Goal: Transaction & Acquisition: Purchase product/service

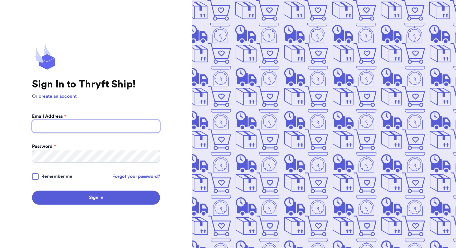
click at [86, 124] on input "Email Address *" at bounding box center [96, 126] width 128 height 13
click at [63, 128] on input "Email Address *" at bounding box center [96, 126] width 128 height 13
type input "[EMAIL_ADDRESS][DOMAIN_NAME]"
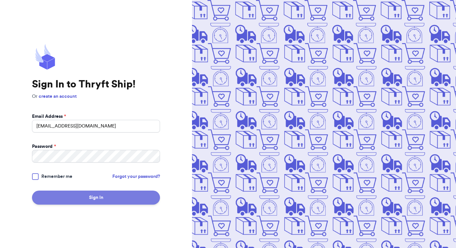
click at [109, 195] on button "Sign In" at bounding box center [96, 197] width 128 height 14
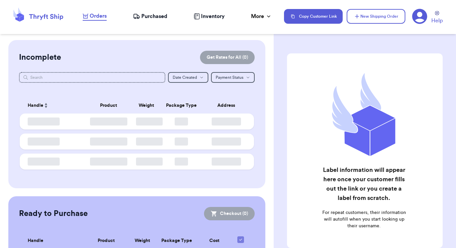
checkbox input "false"
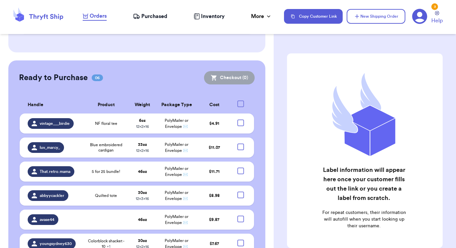
scroll to position [164, 0]
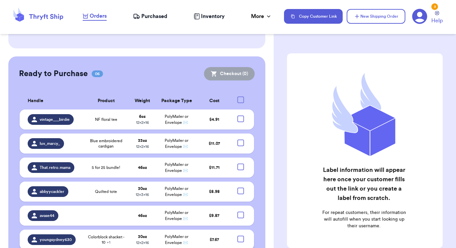
click at [237, 235] on div at bounding box center [240, 238] width 7 height 7
click at [240, 235] on input "checkbox" at bounding box center [240, 235] width 0 height 0
checkbox input "true"
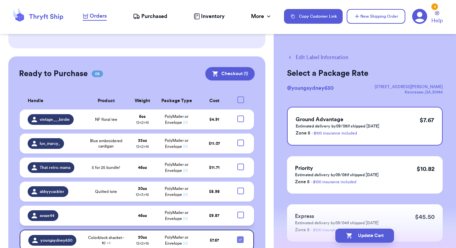
click at [237, 211] on div at bounding box center [240, 214] width 7 height 7
click at [240, 211] on input "checkbox" at bounding box center [240, 211] width 0 height 0
checkbox input "true"
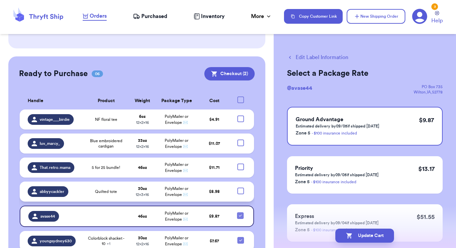
click at [237, 187] on div at bounding box center [240, 190] width 7 height 7
click at [240, 187] on input "checkbox" at bounding box center [240, 187] width 0 height 0
checkbox input "true"
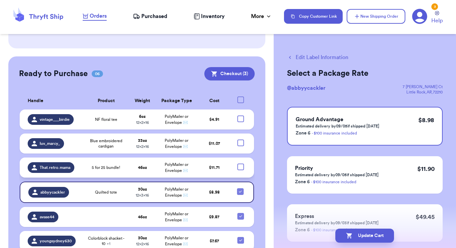
click at [237, 163] on div at bounding box center [240, 166] width 7 height 7
click at [240, 163] on input "checkbox" at bounding box center [240, 163] width 0 height 0
checkbox input "true"
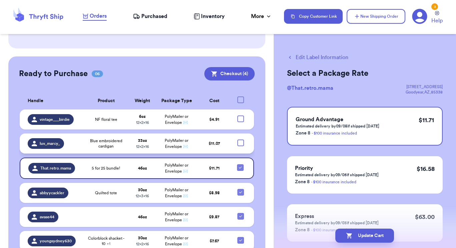
click at [237, 139] on div at bounding box center [240, 142] width 7 height 7
click at [240, 139] on input "checkbox" at bounding box center [240, 139] width 0 height 0
checkbox input "true"
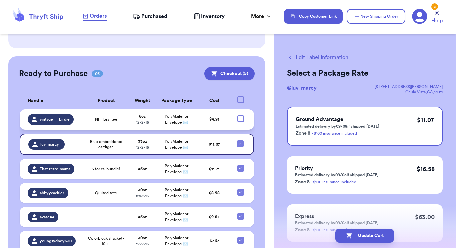
click at [237, 115] on div at bounding box center [240, 118] width 7 height 7
click at [240, 115] on input "checkbox" at bounding box center [240, 115] width 0 height 0
checkbox input "true"
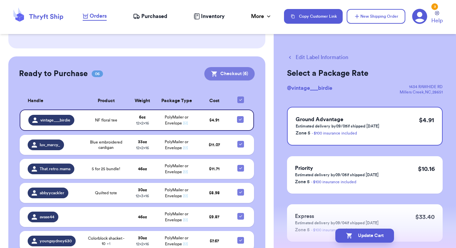
click at [222, 67] on button "Checkout ( 6 )" at bounding box center [229, 73] width 50 height 13
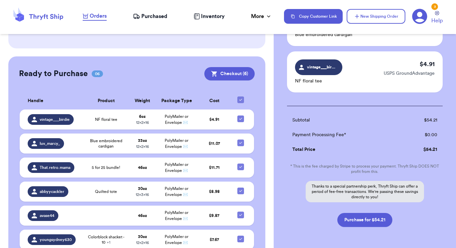
scroll to position [283, 0]
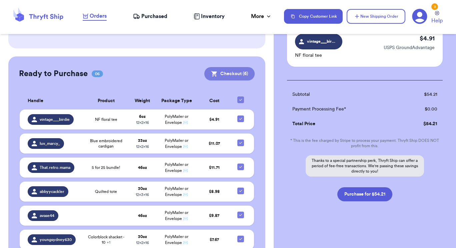
click at [232, 67] on button "Checkout ( 6 )" at bounding box center [229, 73] width 50 height 13
click at [362, 198] on button "Purchase for $54.21" at bounding box center [364, 194] width 55 height 14
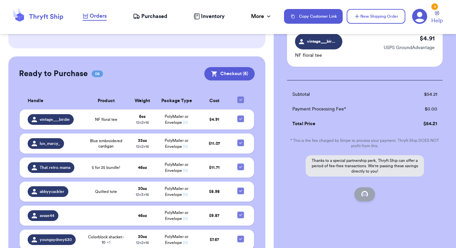
checkbox input "false"
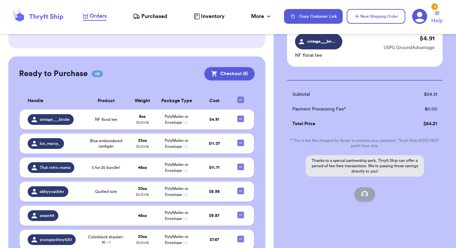
checkbox input "false"
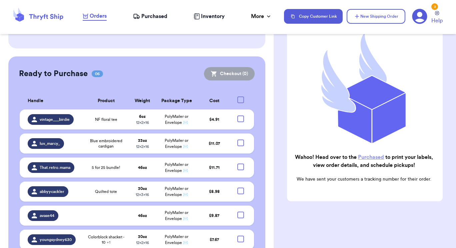
scroll to position [66, 0]
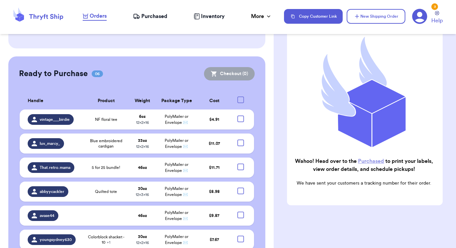
checkbox input "true"
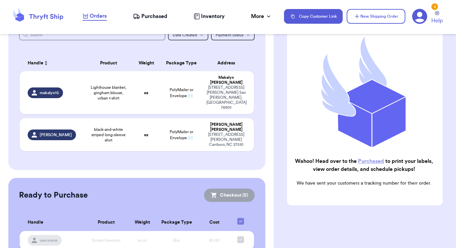
click at [145, 21] on nav "Orders Purchased Inventory More Stats Completed Orders Copy Customer Link New S…" at bounding box center [266, 16] width 380 height 22
click at [143, 15] on span "Purchased" at bounding box center [154, 16] width 26 height 8
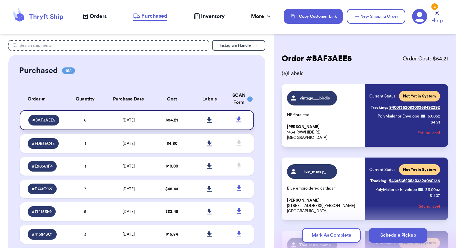
click at [207, 119] on icon at bounding box center [209, 120] width 5 height 6
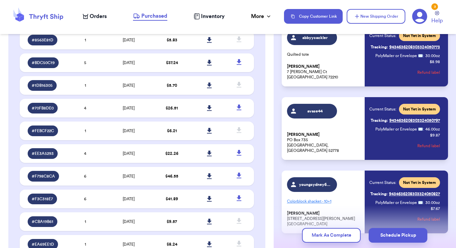
scroll to position [279, 0]
